Goal: Information Seeking & Learning: Learn about a topic

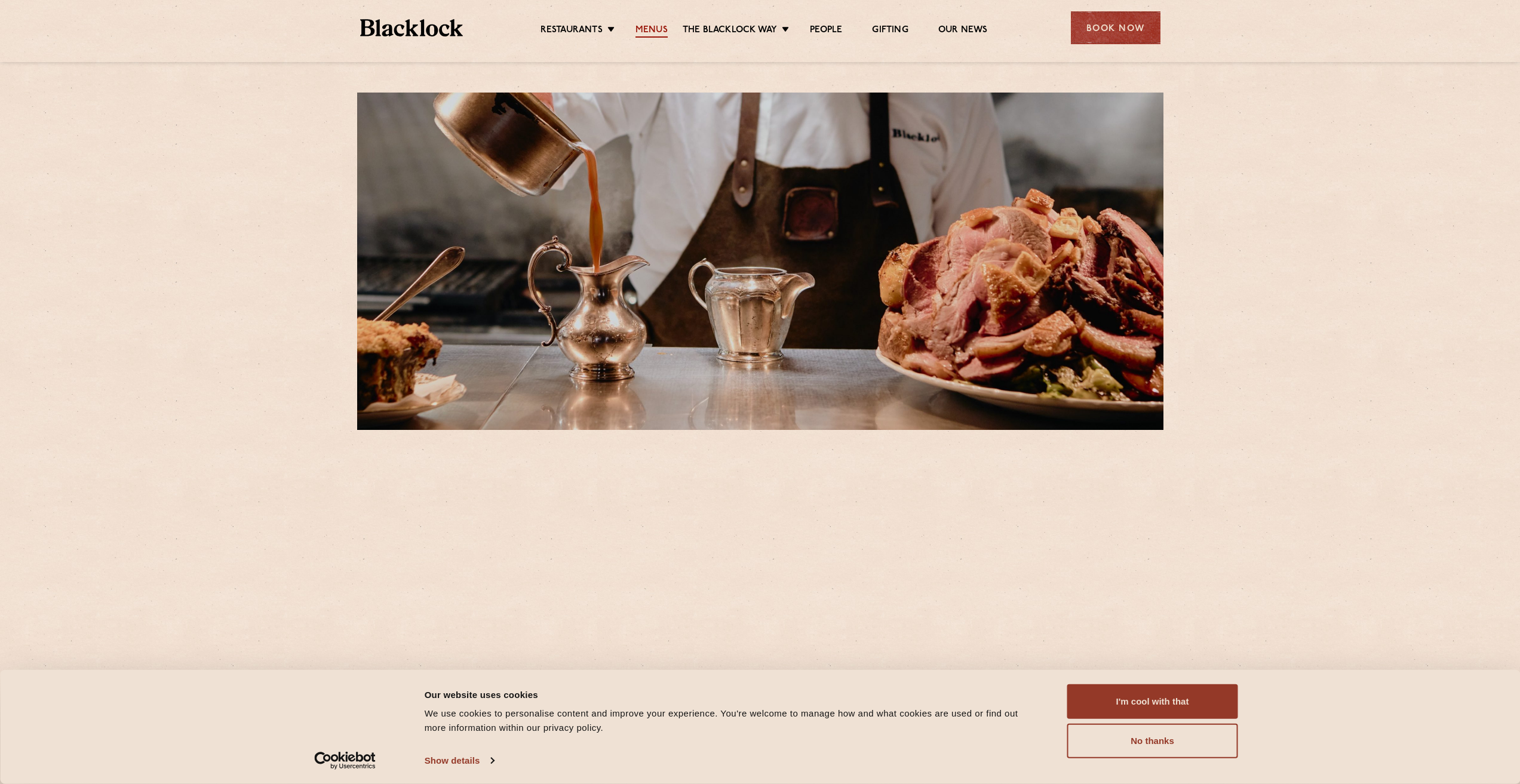
click at [646, 34] on link "Menus" at bounding box center [652, 31] width 32 height 13
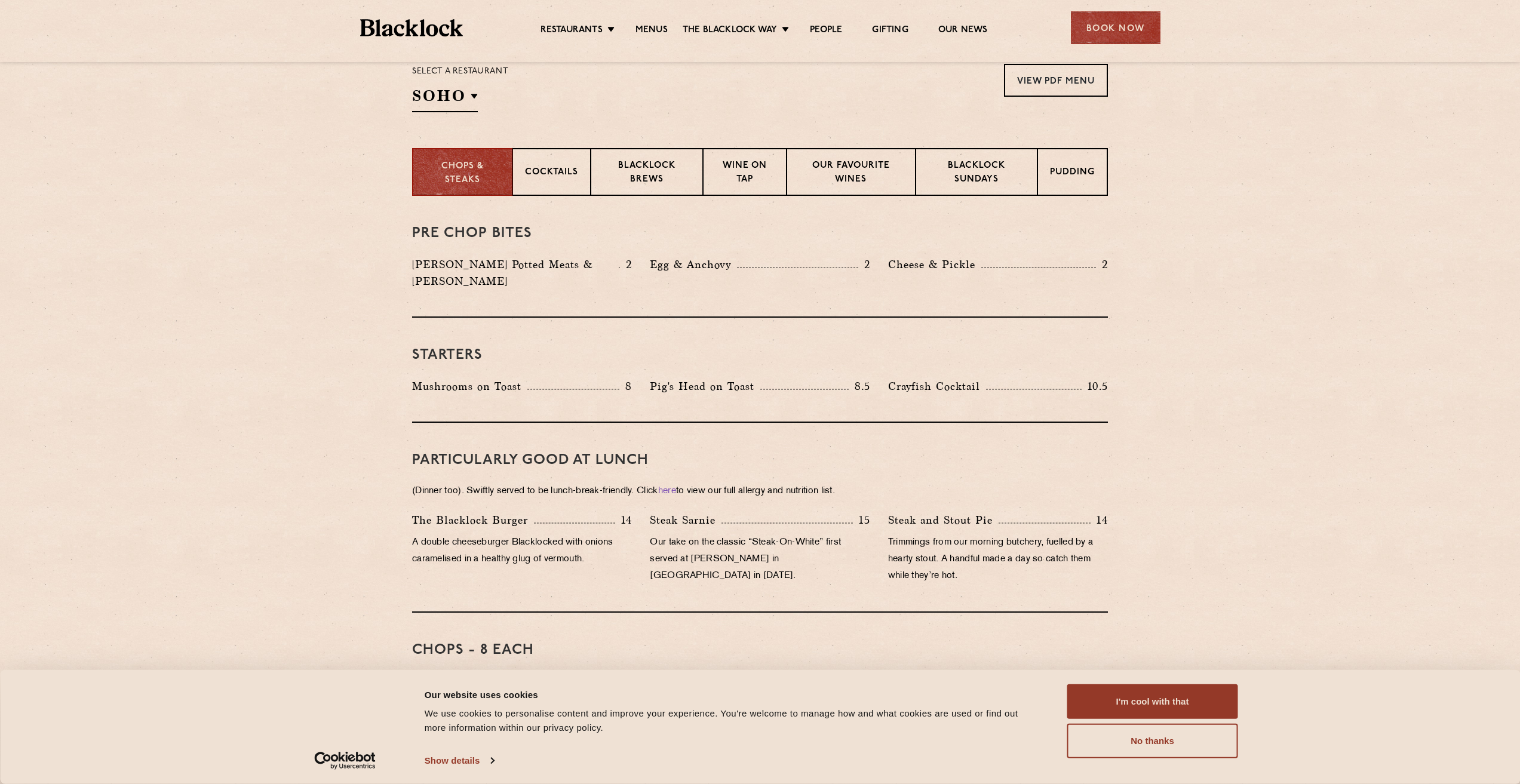
scroll to position [418, 0]
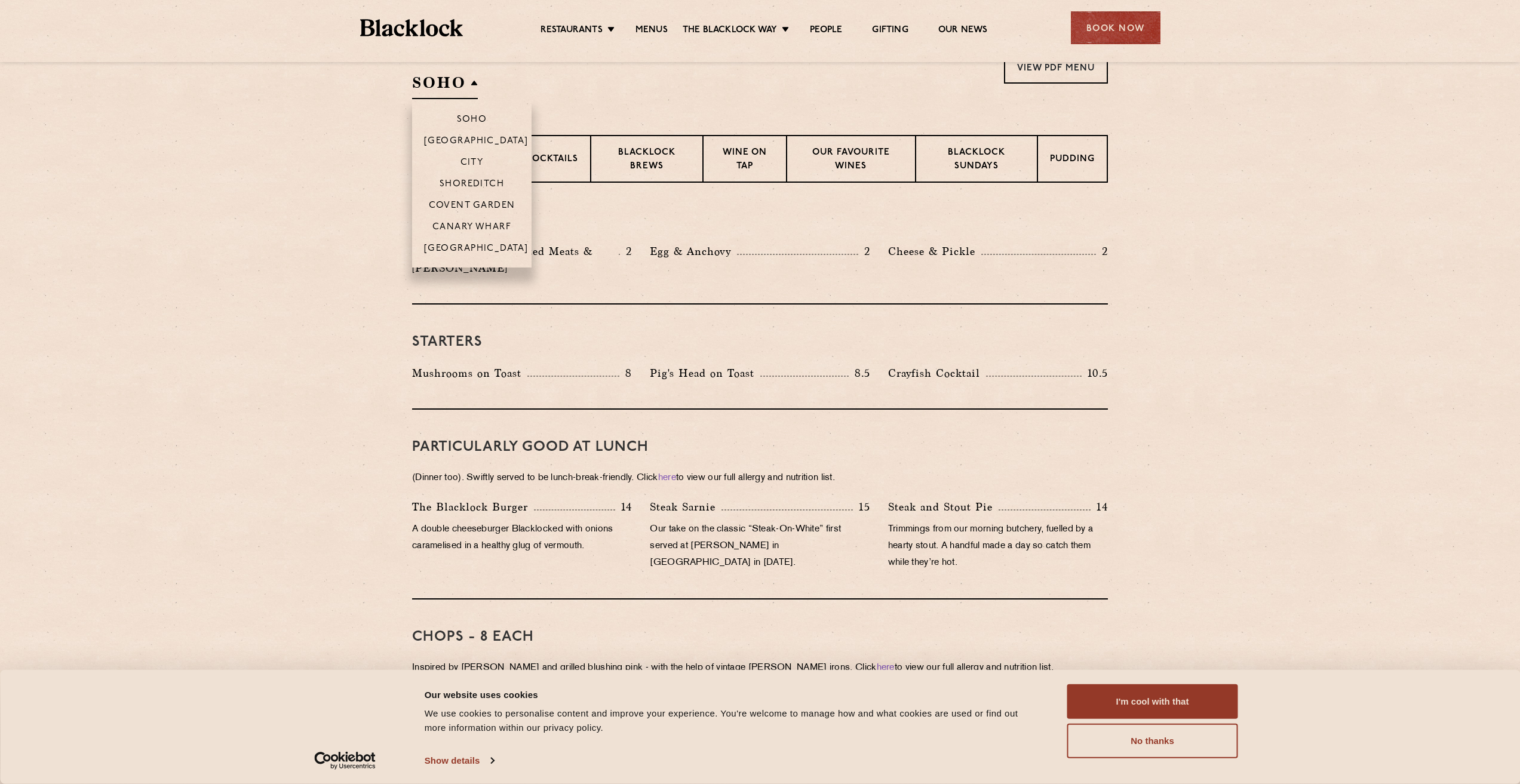
click at [439, 95] on h2 "SOHO" at bounding box center [445, 85] width 66 height 27
click at [473, 224] on p "Canary Wharf" at bounding box center [472, 228] width 79 height 12
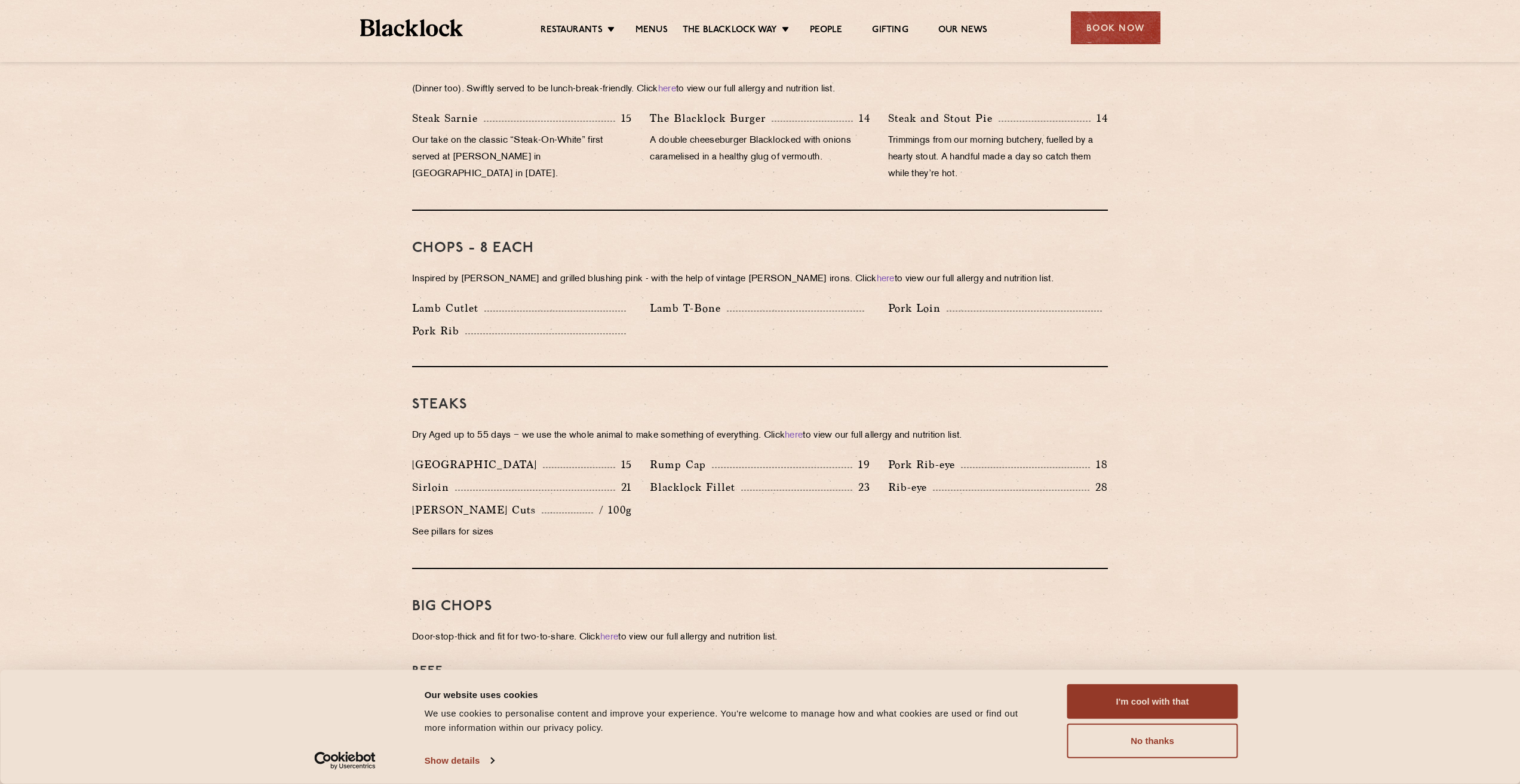
scroll to position [1194, 0]
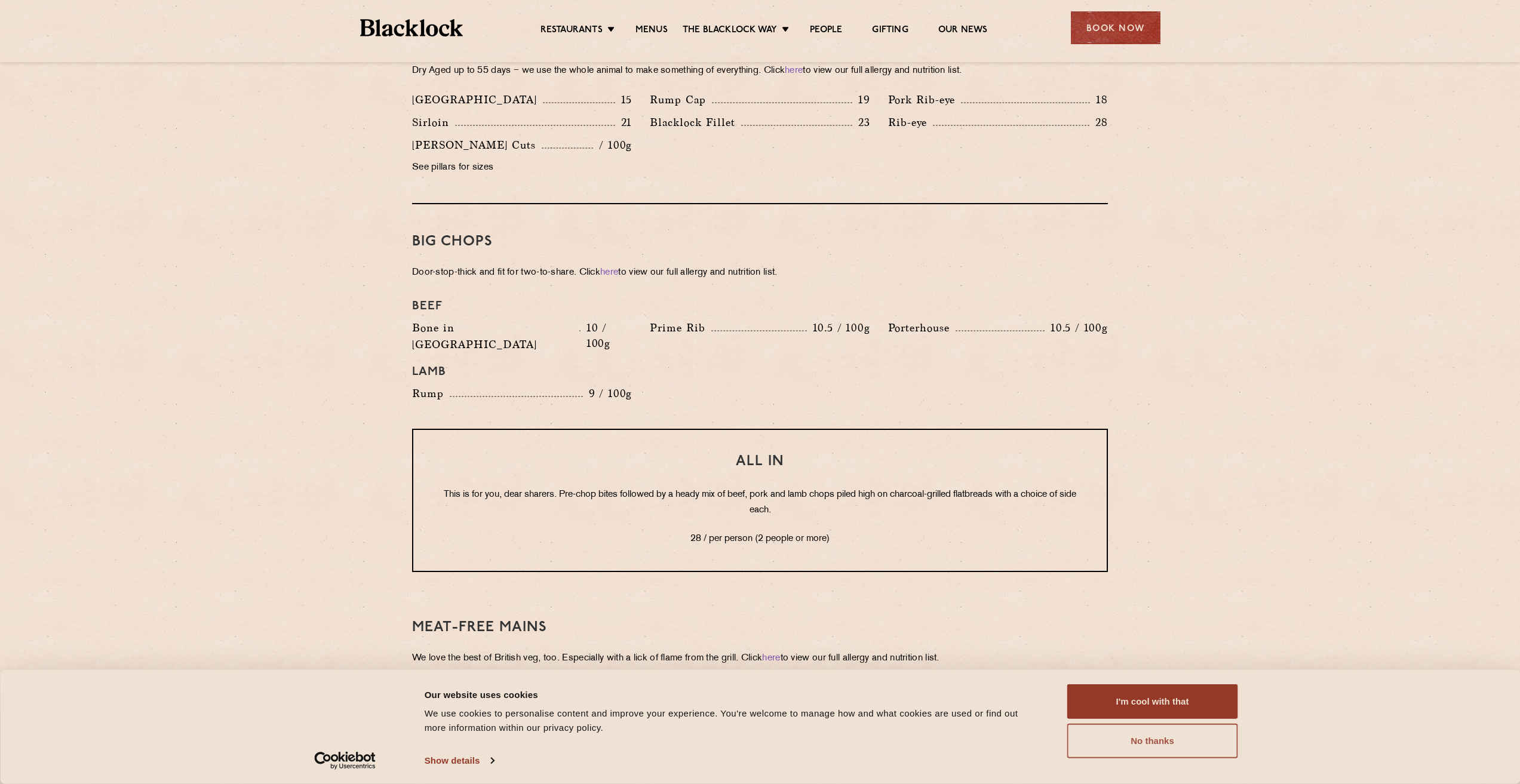
click at [1191, 746] on button "No thanks" at bounding box center [1152, 741] width 171 height 35
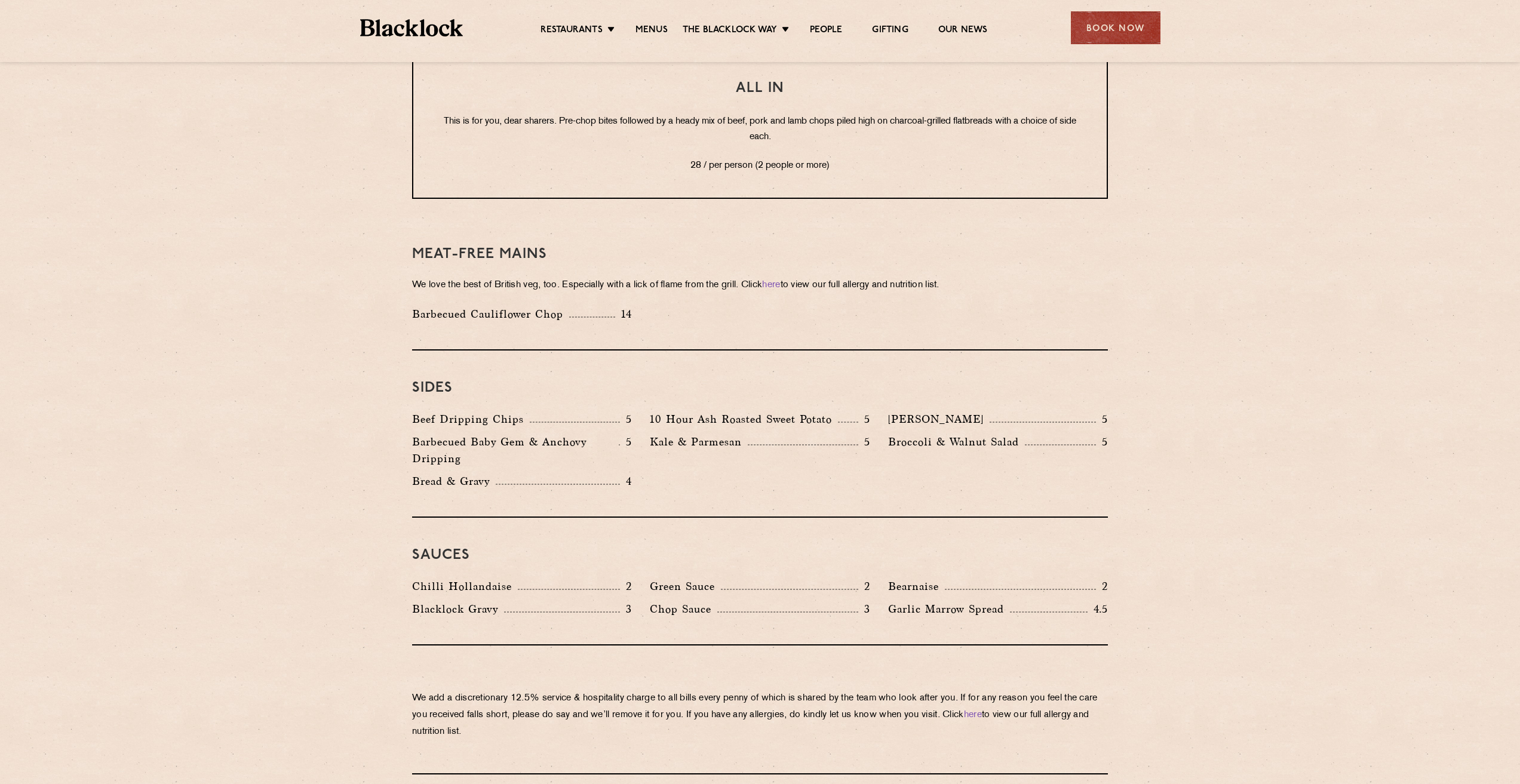
scroll to position [1672, 0]
